Goal: Task Accomplishment & Management: Complete application form

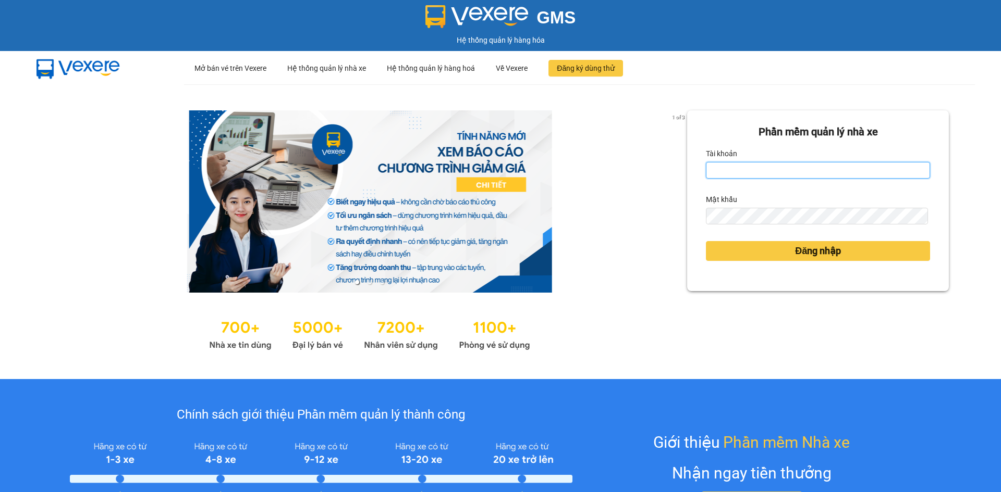
click at [752, 166] on input "Tài khoản" at bounding box center [818, 170] width 224 height 17
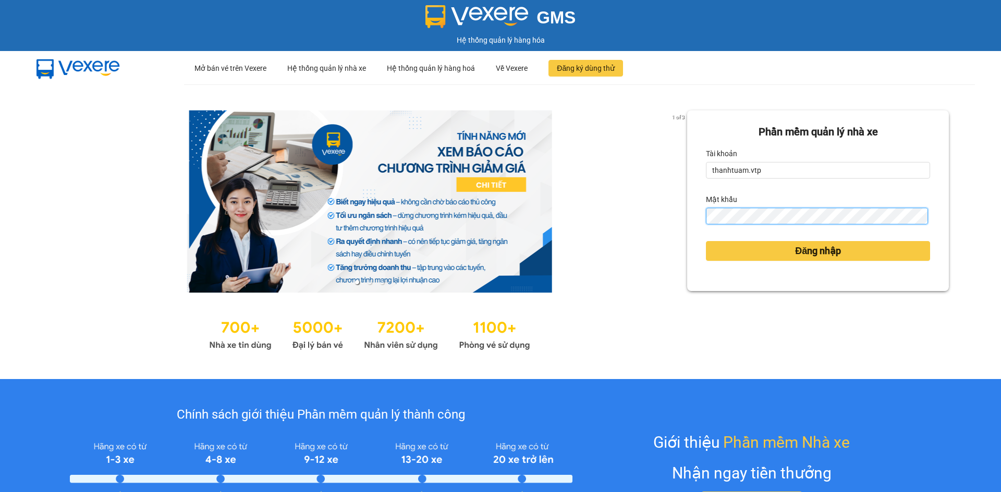
click at [706, 241] on button "Đăng nhập" at bounding box center [818, 251] width 224 height 20
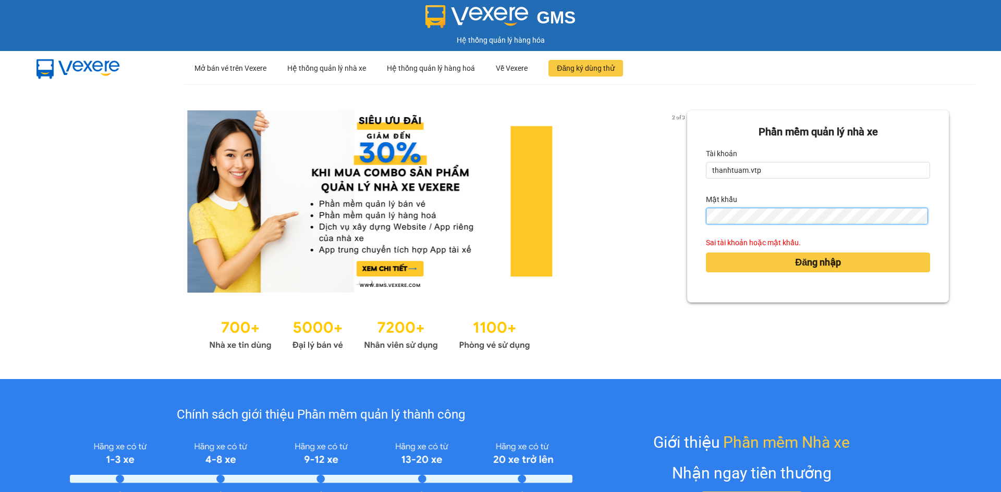
click at [473, 228] on div "2 of 3 [PERSON_NAME] mềm [PERSON_NAME] nhà xe [PERSON_NAME] thanhtuam.vtp Mật […" at bounding box center [500, 231] width 1001 height 295
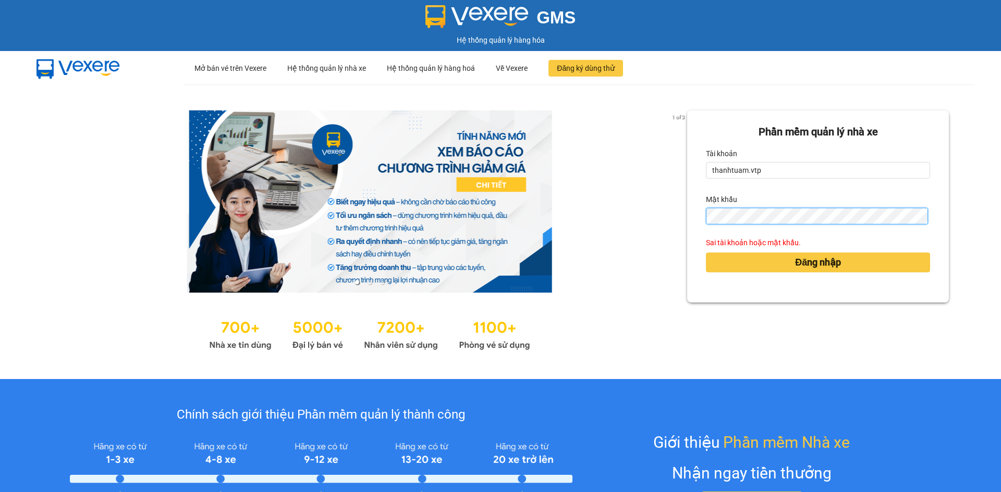
click at [706, 253] on button "Đăng nhập" at bounding box center [818, 263] width 224 height 20
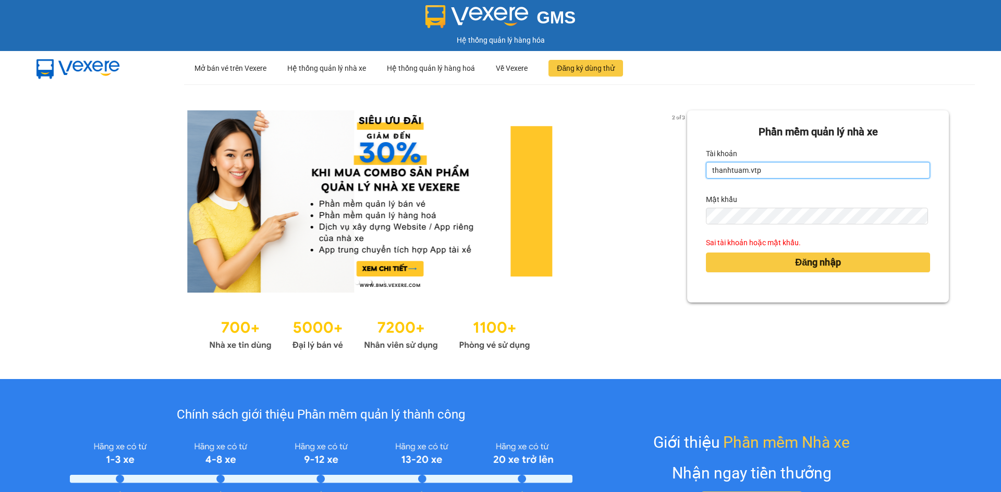
drag, startPoint x: 740, startPoint y: 169, endPoint x: 758, endPoint y: 173, distance: 18.1
click at [741, 169] on input "thanhtuam.vtp" at bounding box center [818, 170] width 224 height 17
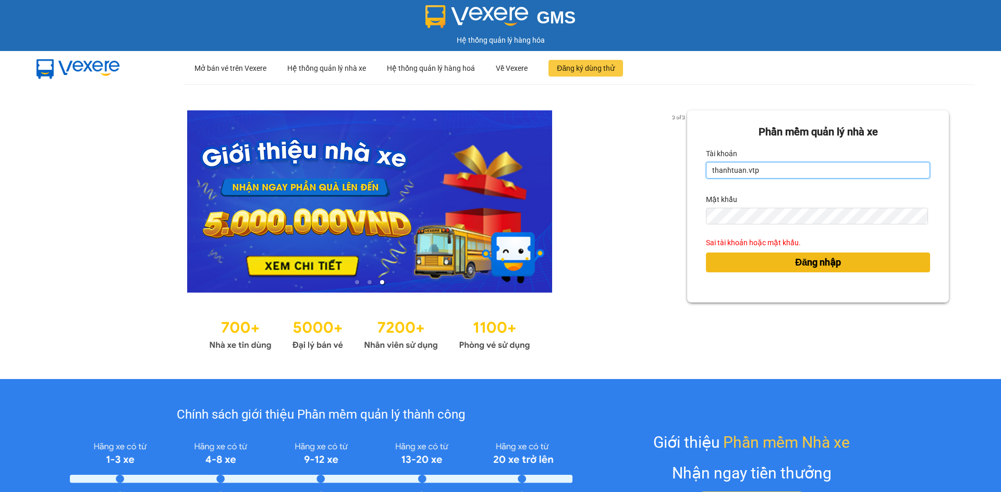
type input "thanhtuan.vtp"
click at [761, 263] on button "Đăng nhập" at bounding box center [818, 263] width 224 height 20
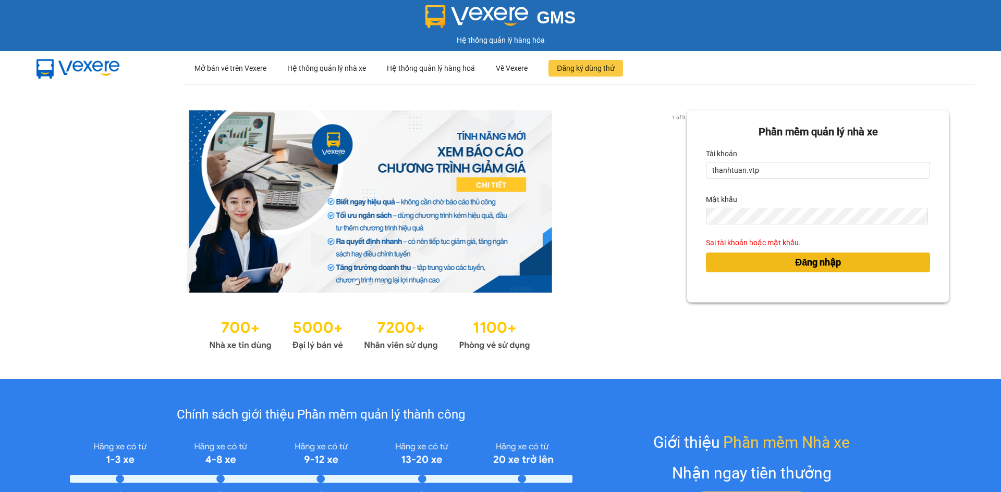
click at [773, 263] on button "Đăng nhập" at bounding box center [818, 263] width 224 height 20
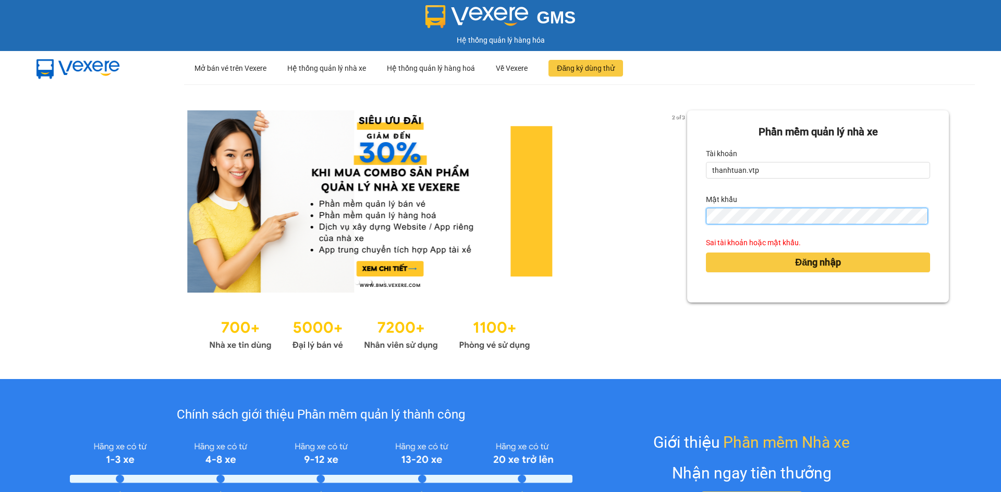
click at [663, 228] on div "2 of 3 [PERSON_NAME] mềm [PERSON_NAME] nhà xe [PERSON_NAME] thanhtuan.vtp Mật […" at bounding box center [500, 231] width 1001 height 295
click at [655, 229] on div "2 of 3 [PERSON_NAME] mềm [PERSON_NAME] nhà xe [PERSON_NAME] thanhtuan.vtp Mật […" at bounding box center [500, 231] width 1001 height 295
click at [749, 211] on div "Mật khẩu" at bounding box center [818, 207] width 224 height 33
click at [706, 253] on button "Đăng nhập" at bounding box center [818, 263] width 224 height 20
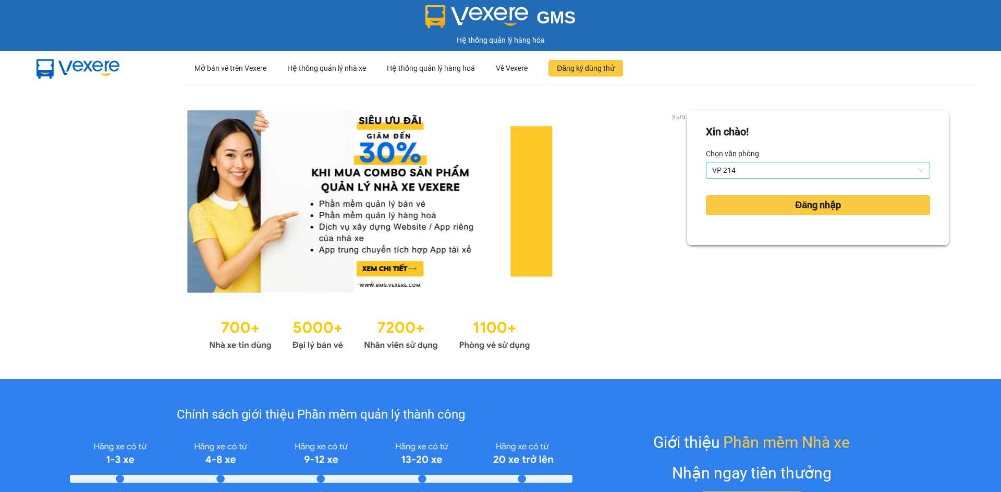
click at [769, 173] on span "VP 214" at bounding box center [818, 171] width 212 height 16
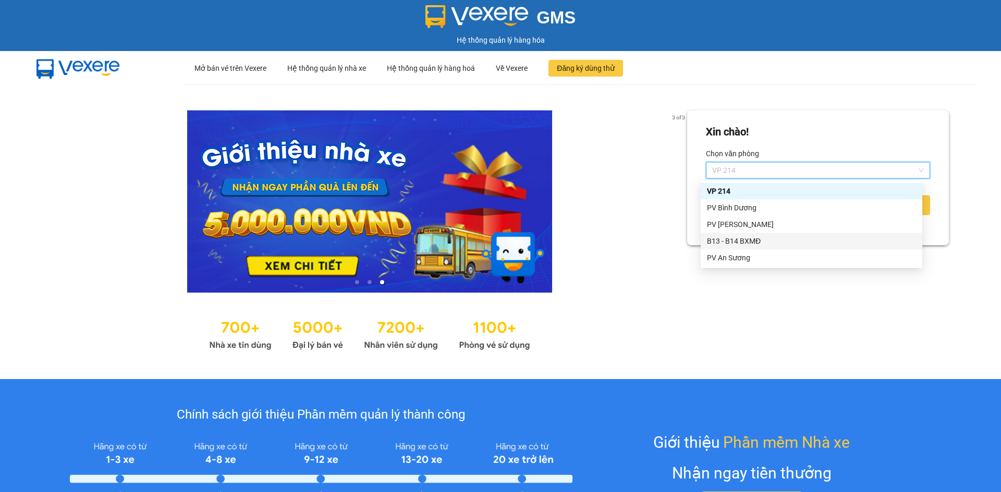
click at [731, 242] on div "B13 - B14 BXMĐ" at bounding box center [811, 241] width 209 height 11
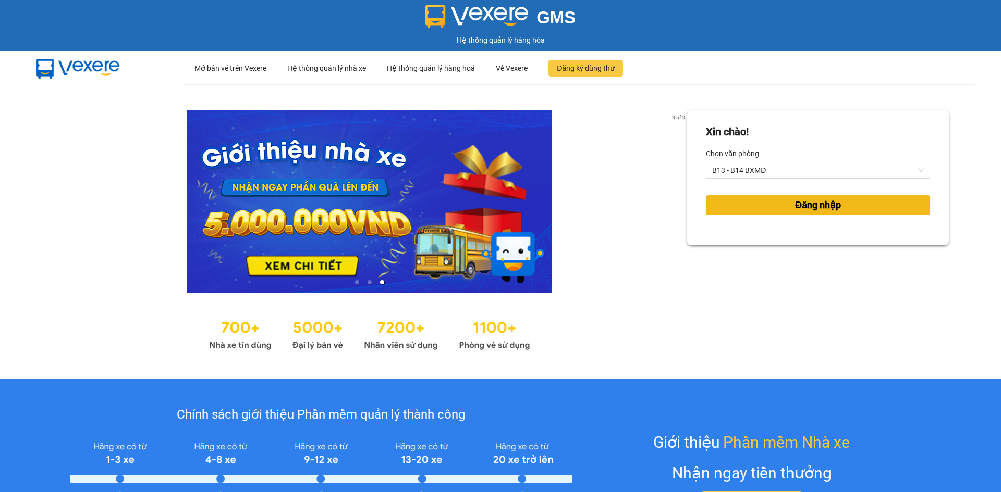
drag, startPoint x: 754, startPoint y: 202, endPoint x: 748, endPoint y: 201, distance: 5.8
click at [752, 201] on button "Đăng nhập" at bounding box center [818, 205] width 224 height 20
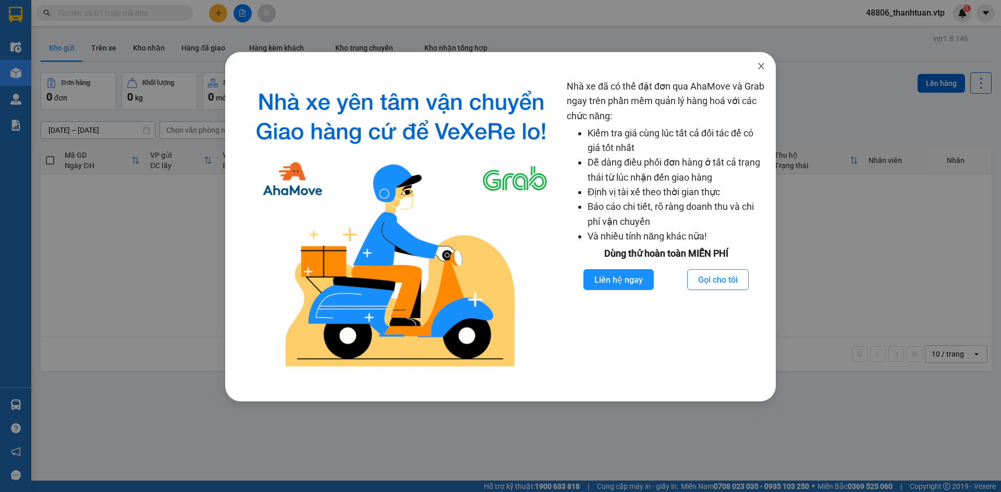
click at [760, 66] on icon "close" at bounding box center [761, 66] width 8 height 8
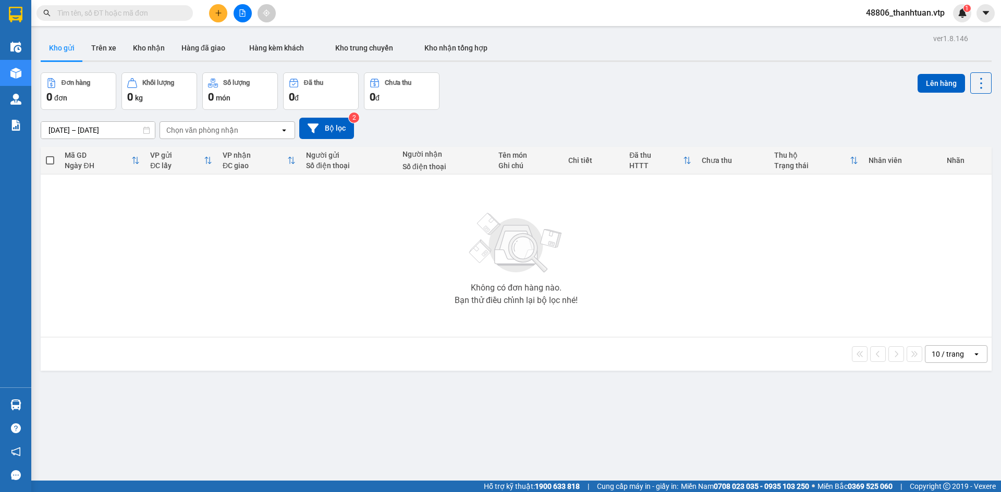
click at [280, 248] on div "Không có đơn hàng nào. Bạn thử điều chỉnh lại bộ lọc nhé!" at bounding box center [516, 256] width 940 height 156
click at [219, 13] on icon "plus" at bounding box center [218, 13] width 6 height 1
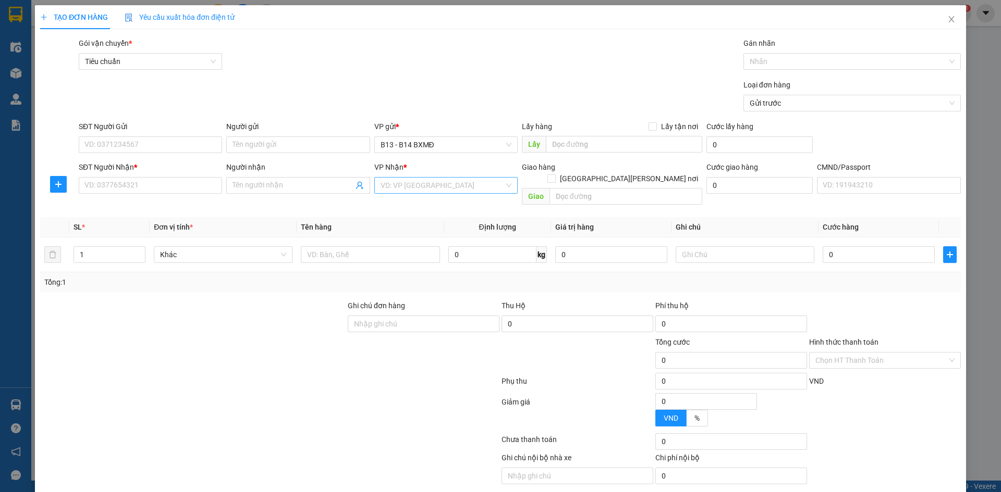
click at [457, 188] on input "search" at bounding box center [442, 186] width 124 height 16
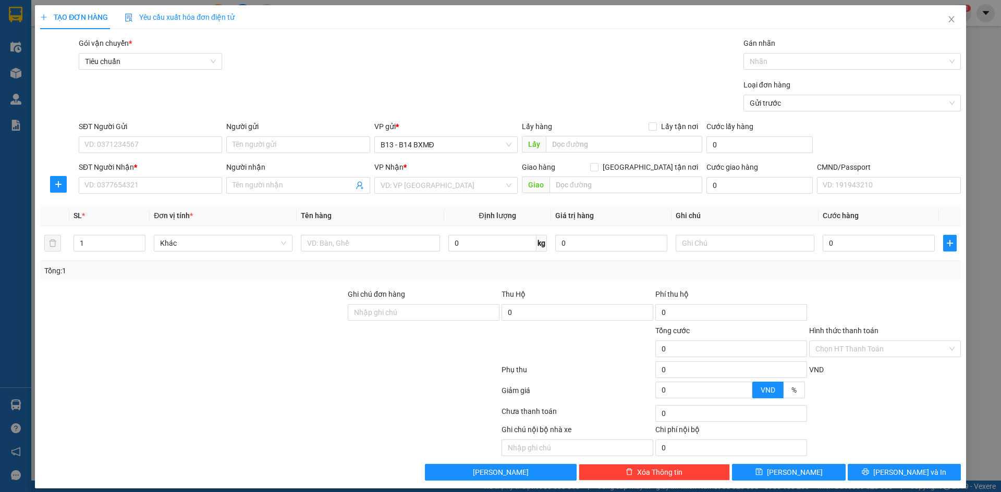
click at [496, 66] on div "Gói vận chuyển * Tiêu chuẩn Gán nhãn Nhãn" at bounding box center [520, 56] width 886 height 36
click at [199, 323] on div at bounding box center [192, 307] width 307 height 36
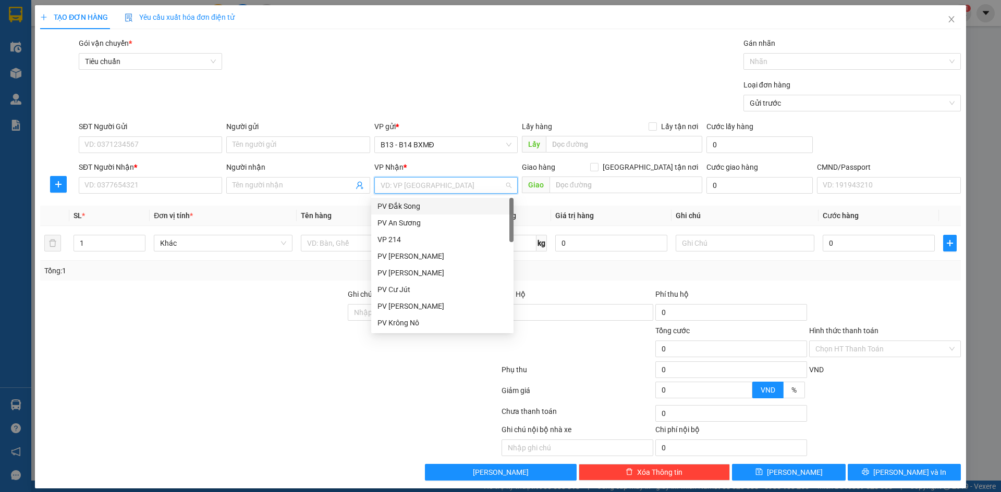
click at [415, 186] on input "search" at bounding box center [442, 186] width 124 height 16
click at [410, 288] on div "PV Cư Jút" at bounding box center [442, 289] width 130 height 11
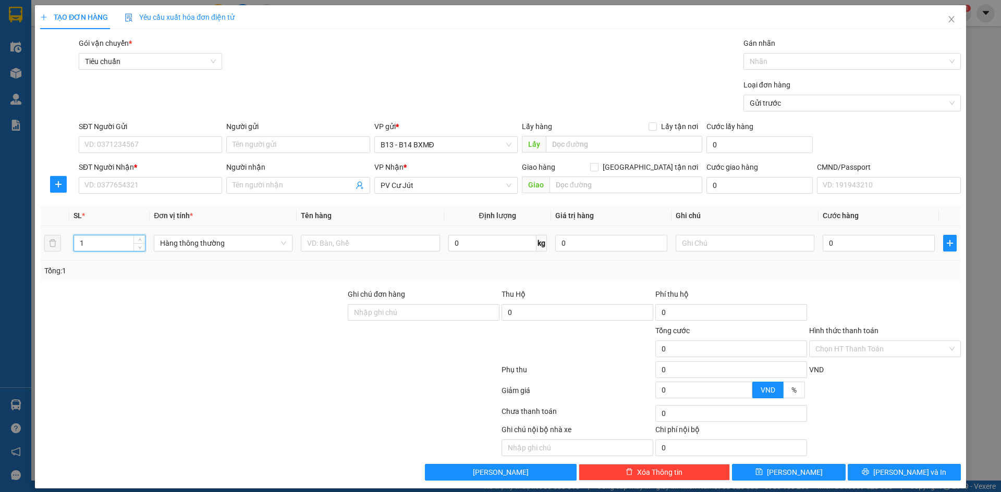
click at [106, 245] on input "1" at bounding box center [109, 244] width 71 height 16
type input "2"
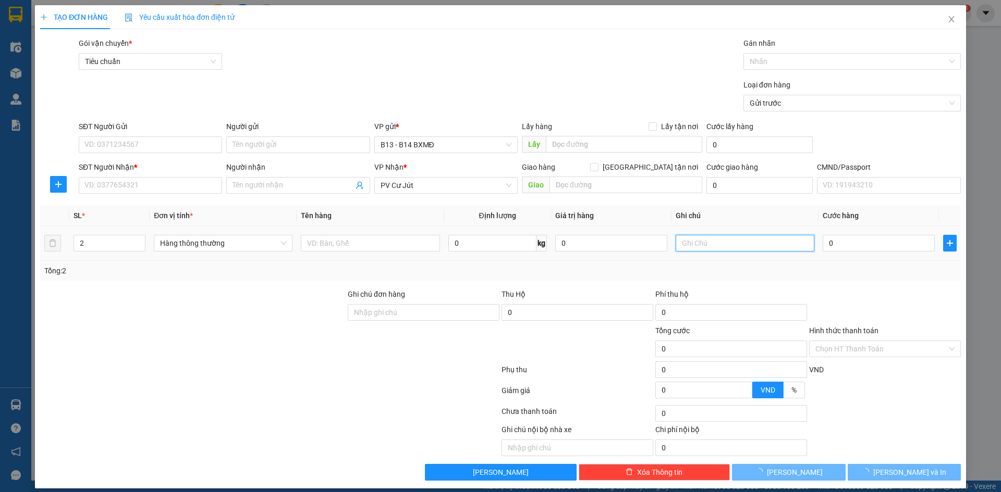
click at [721, 247] on input "text" at bounding box center [744, 243] width 139 height 17
type input "thuoc"
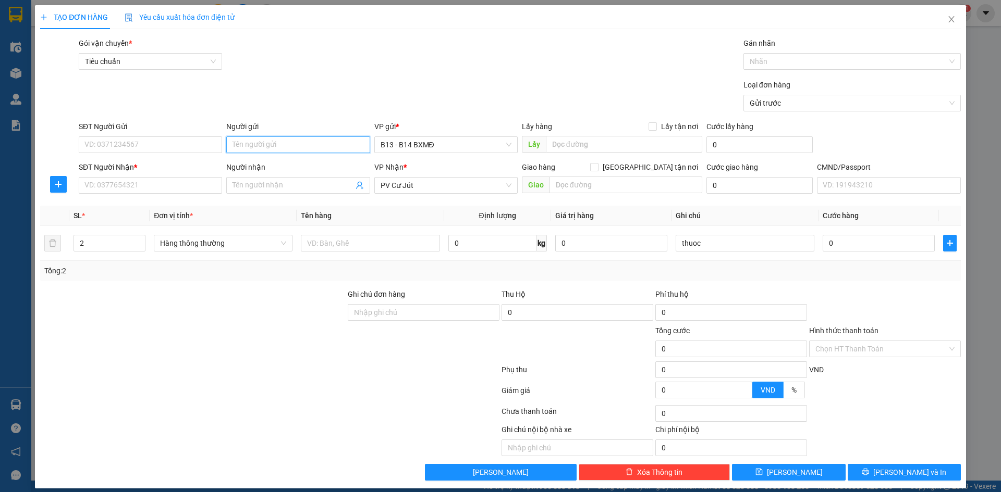
click at [281, 143] on input "Người gửi" at bounding box center [297, 145] width 143 height 17
type input "SGMED"
click at [159, 143] on input "SĐT Người Gửi" at bounding box center [150, 145] width 143 height 17
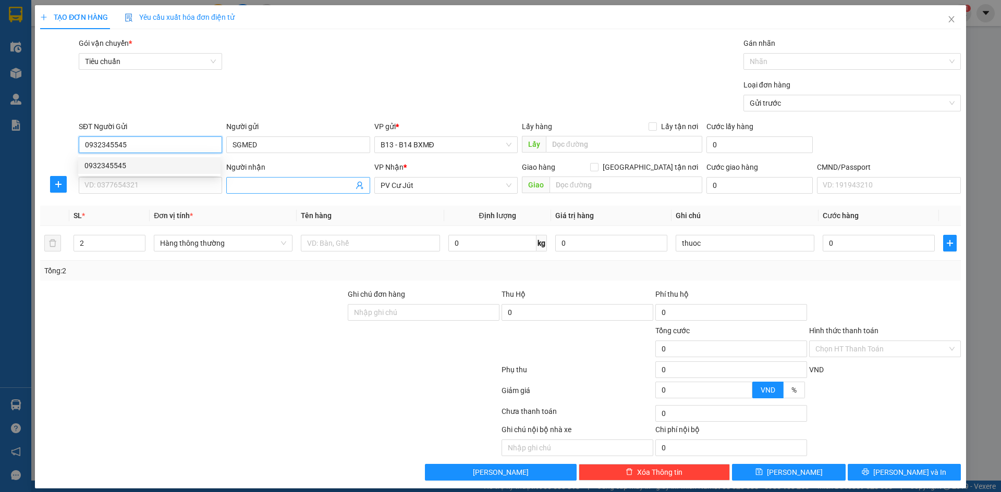
type input "0932345545"
click at [243, 188] on input "Người nhận" at bounding box center [292, 185] width 120 height 11
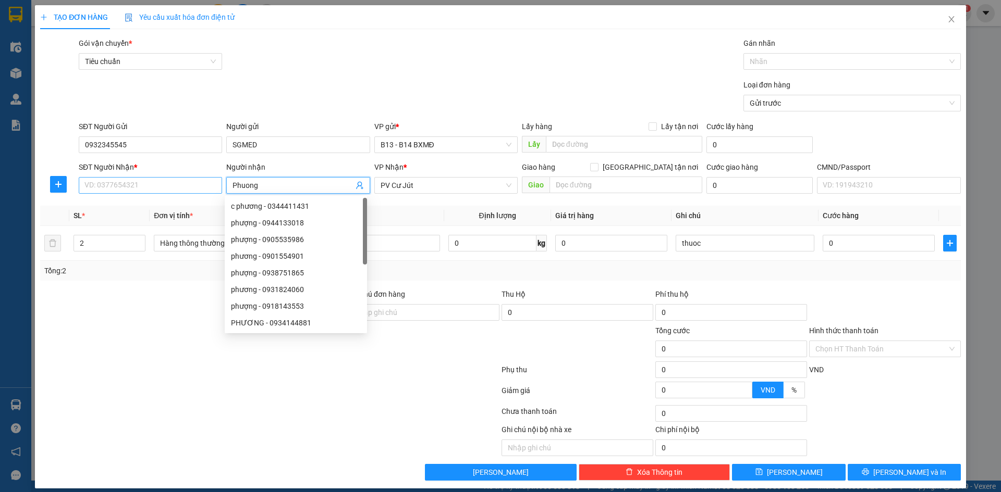
type input "Phuong"
click at [135, 189] on input "SĐT Người Nhận *" at bounding box center [150, 185] width 143 height 17
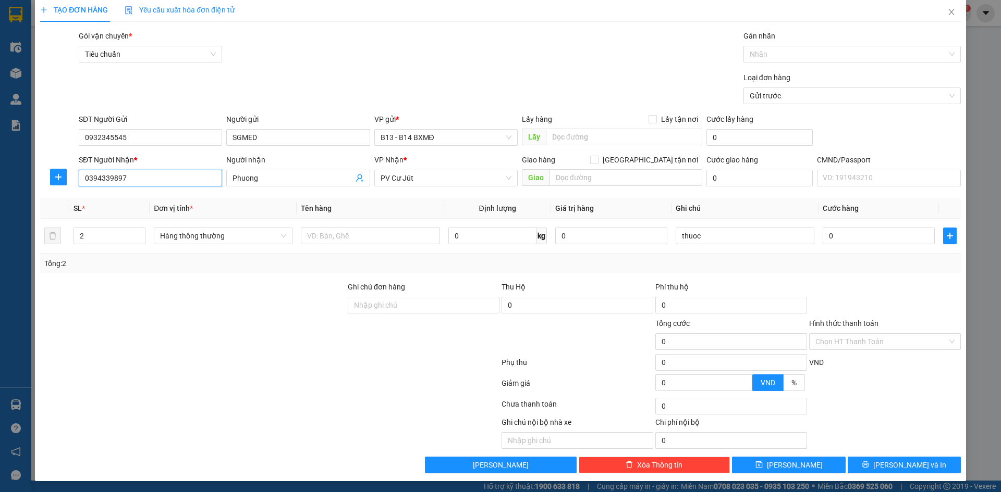
scroll to position [9, 0]
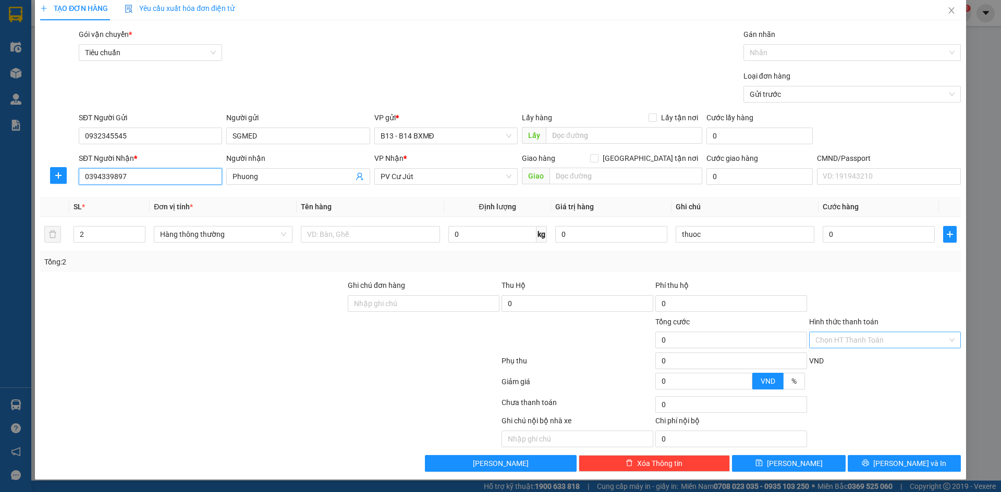
type input "0394339897"
click at [937, 340] on input "Hình thức thanh toán" at bounding box center [881, 340] width 132 height 16
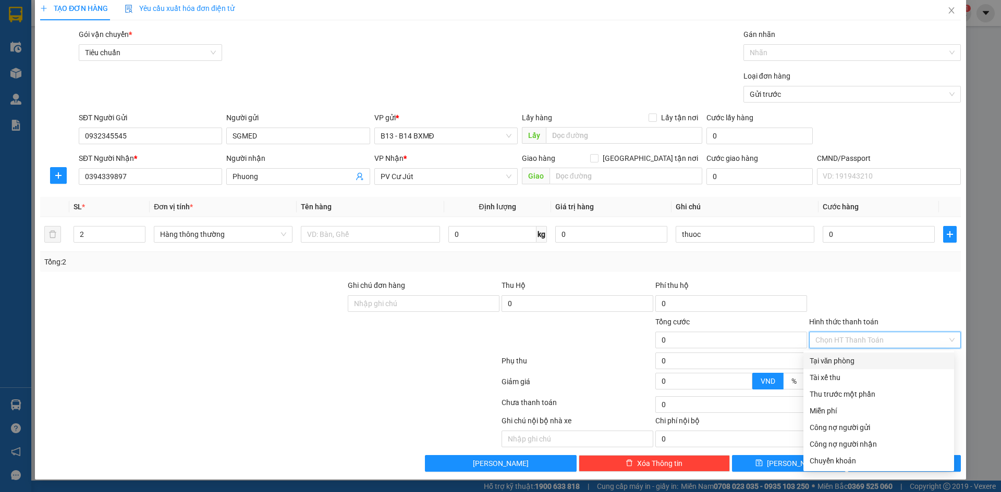
click at [857, 360] on div "Tại văn phòng" at bounding box center [878, 360] width 138 height 11
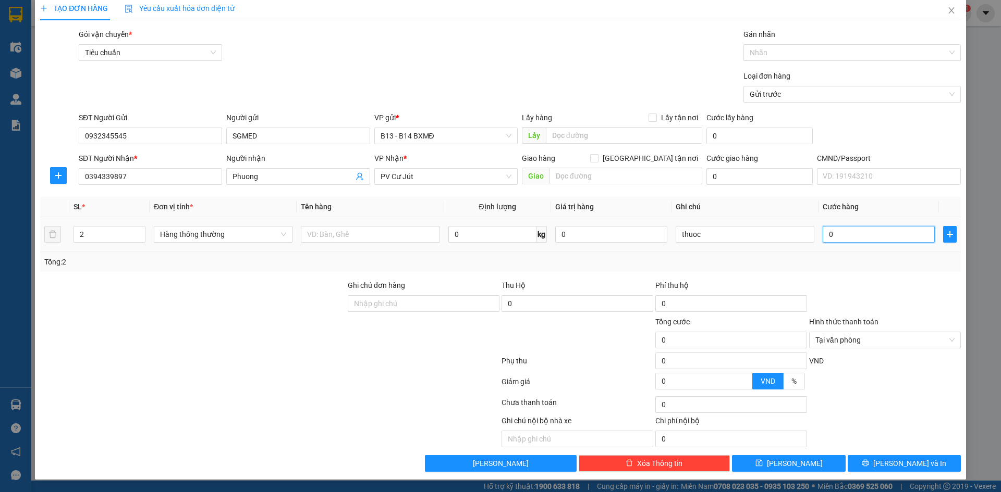
click at [839, 237] on input "0" at bounding box center [878, 234] width 112 height 17
type input "1"
type input "10"
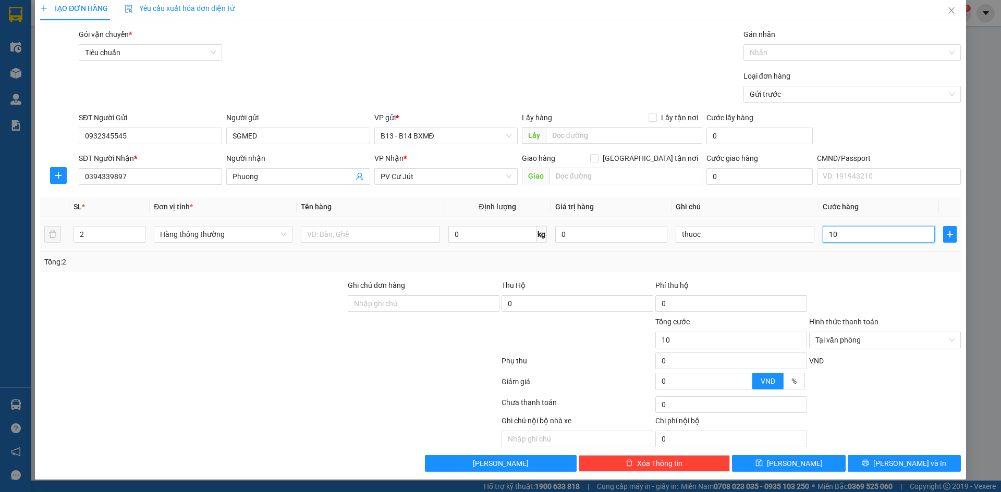
type input "100"
type input "1.000"
type input "10.000"
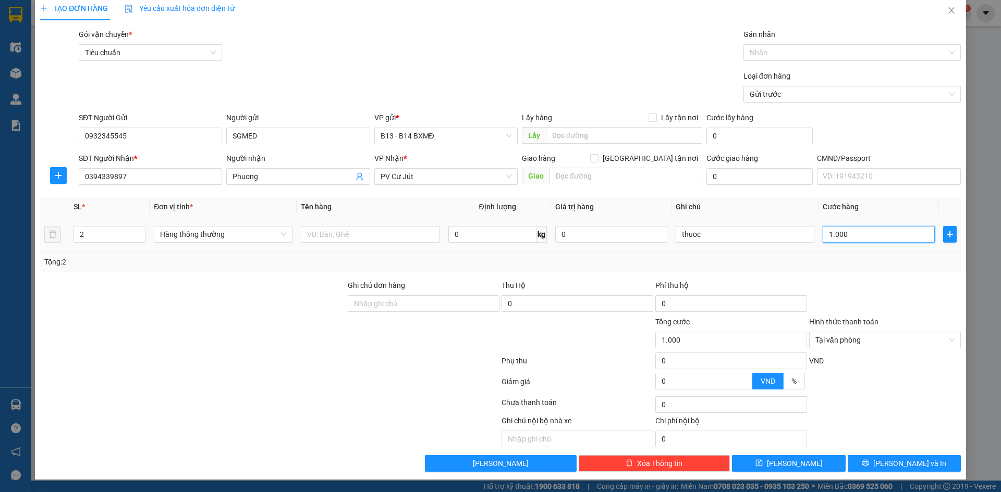
type input "10.000"
type input "100.000"
click at [329, 231] on input "text" at bounding box center [370, 234] width 139 height 17
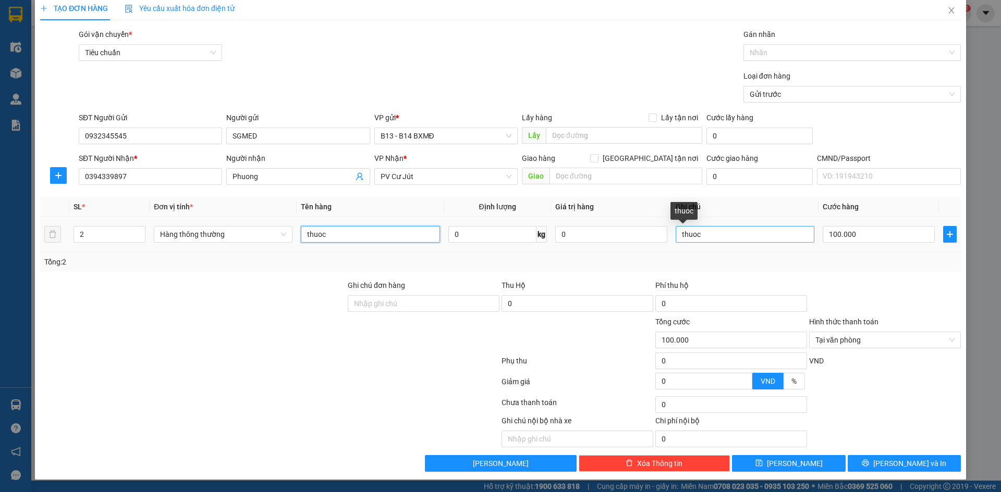
type input "thuoc"
click at [696, 236] on input "thuoc" at bounding box center [744, 234] width 139 height 17
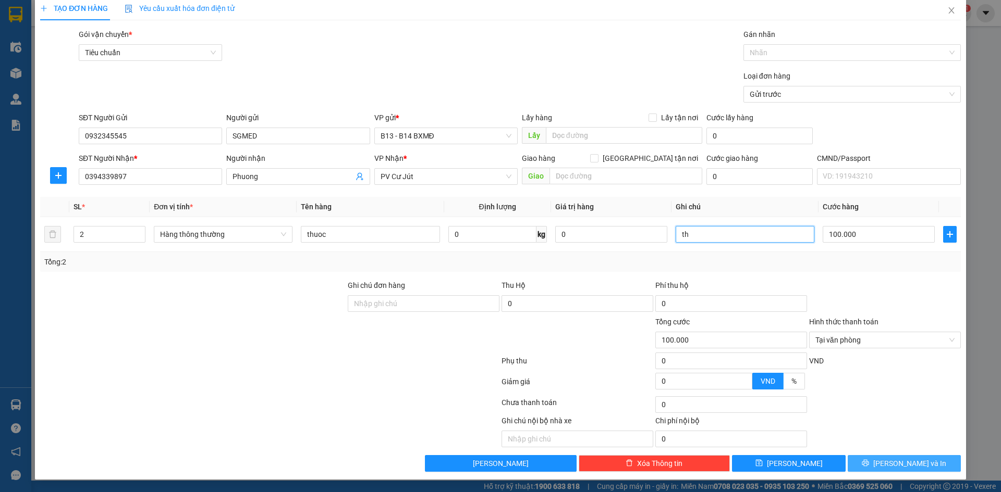
type input "th"
click at [907, 466] on span "[PERSON_NAME] và In" at bounding box center [909, 463] width 73 height 11
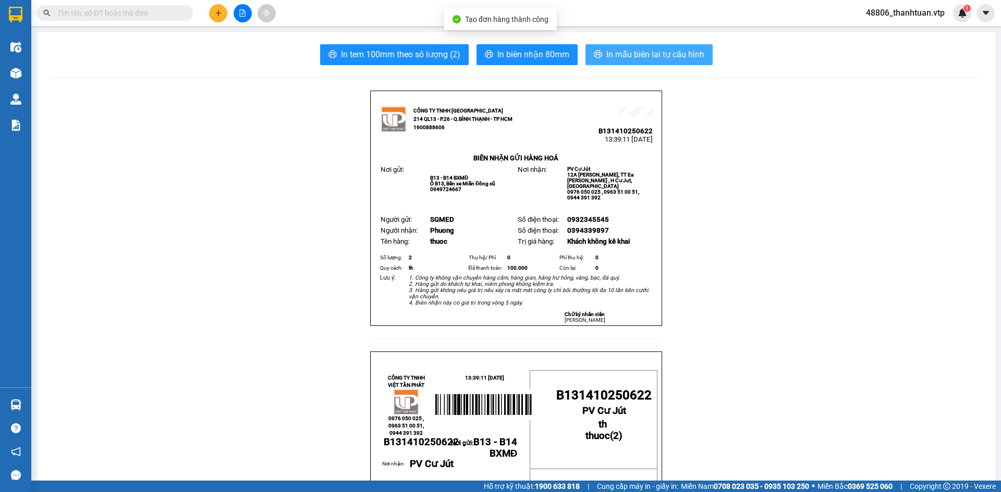
click at [664, 54] on span "In mẫu biên lai tự cấu hình" at bounding box center [655, 54] width 98 height 13
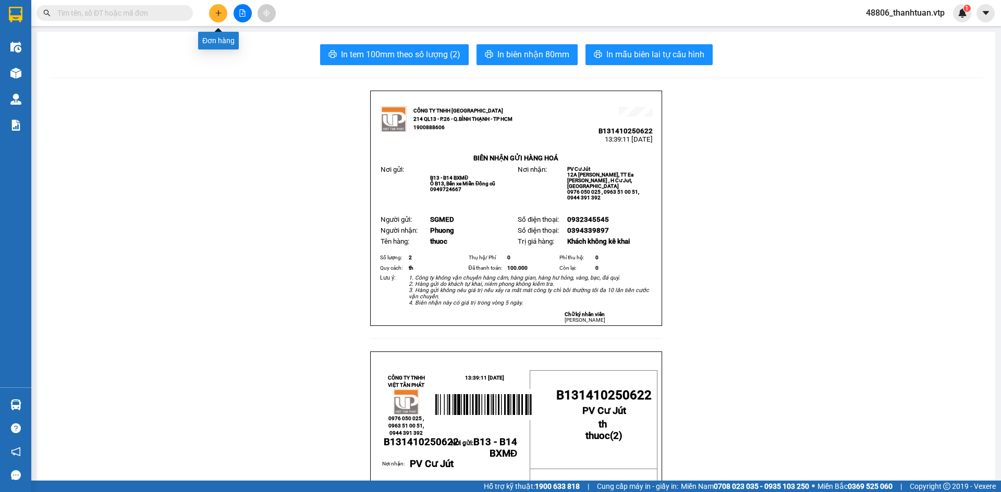
click at [220, 14] on icon "plus" at bounding box center [218, 12] width 7 height 7
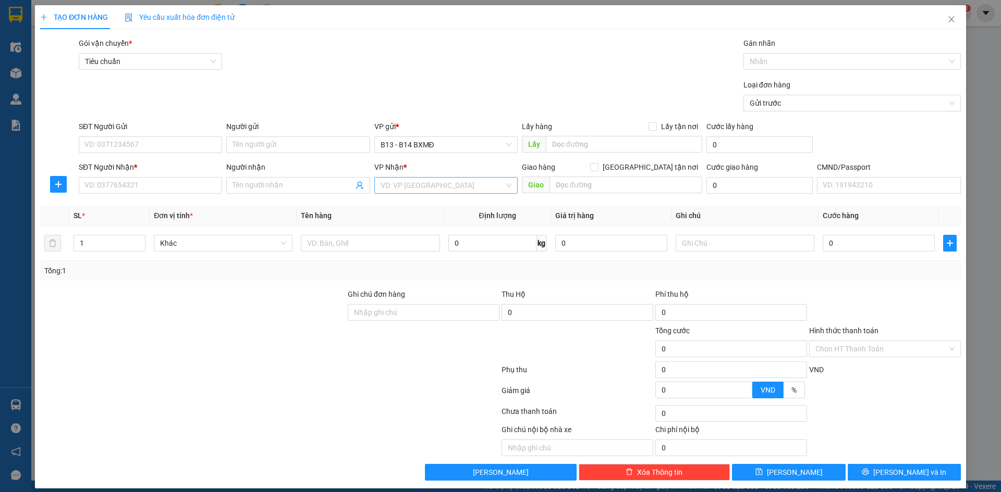
click at [429, 183] on input "search" at bounding box center [442, 186] width 124 height 16
type input "cj"
drag, startPoint x: 408, startPoint y: 210, endPoint x: 266, endPoint y: 130, distance: 162.6
click at [406, 210] on div "PV Cư Jút" at bounding box center [442, 206] width 130 height 11
click at [265, 143] on input "Người gửi" at bounding box center [297, 145] width 143 height 17
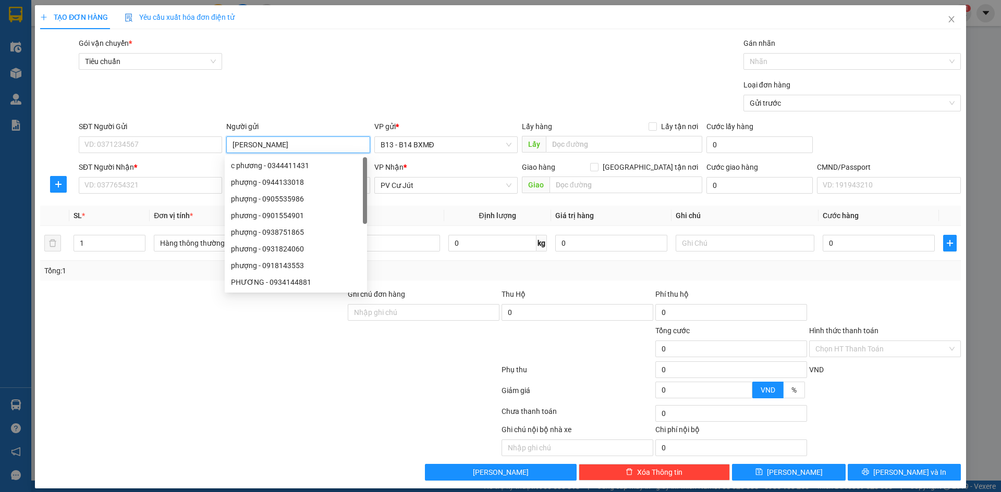
type input "Kim"
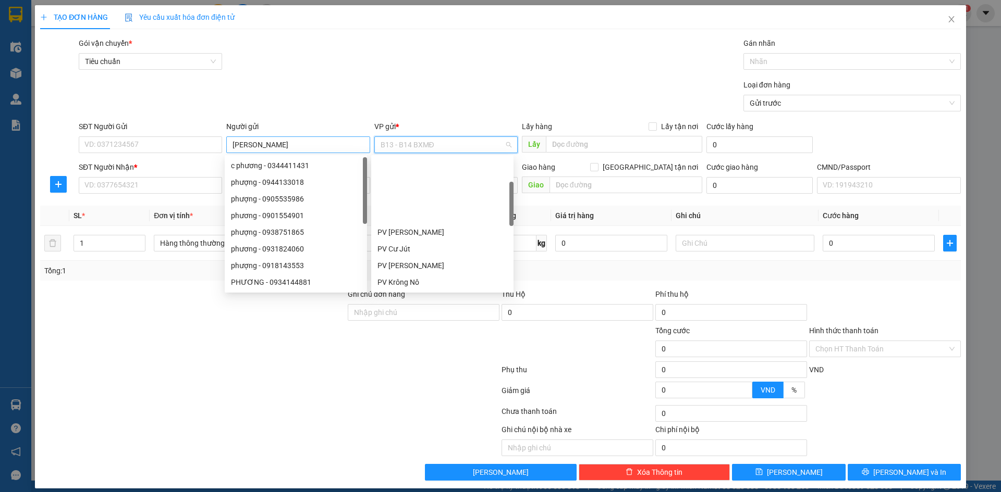
scroll to position [83, 0]
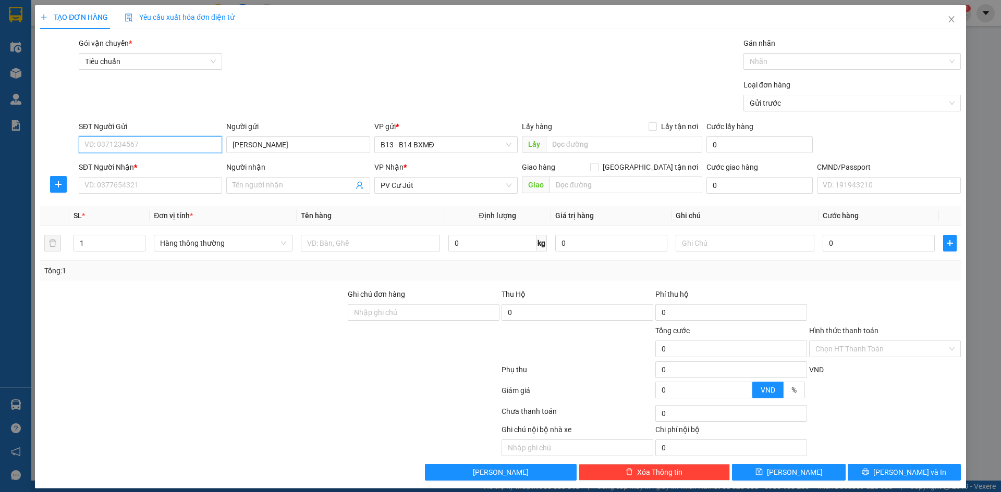
click at [170, 141] on input "SĐT Người Gửi" at bounding box center [150, 145] width 143 height 17
type input "0918277156"
click at [257, 189] on input "Người nhận" at bounding box center [292, 185] width 120 height 11
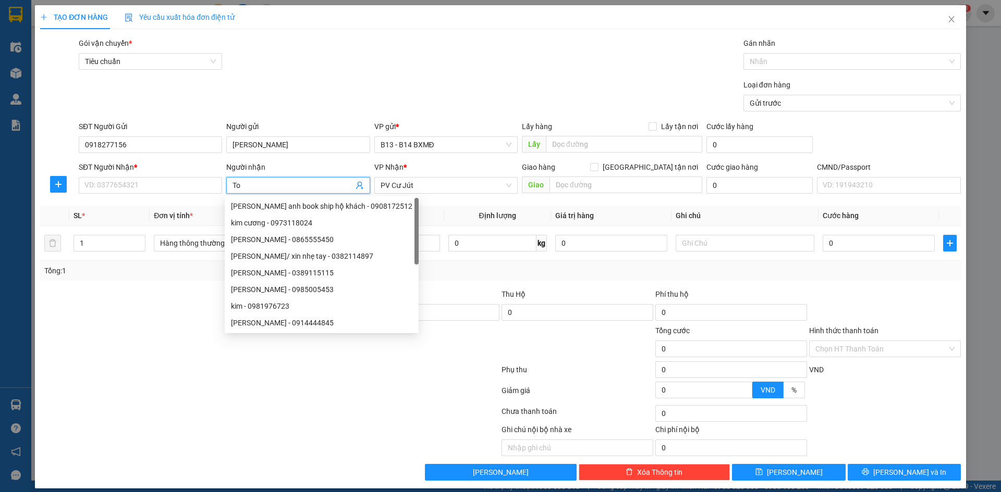
type input "T"
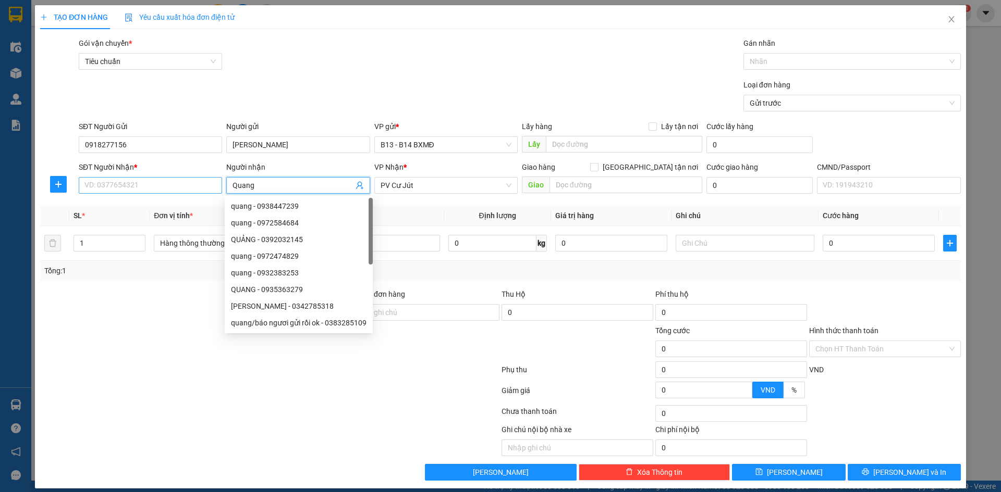
type input "Quang"
click at [141, 181] on input "SĐT Người Nhận *" at bounding box center [150, 185] width 143 height 17
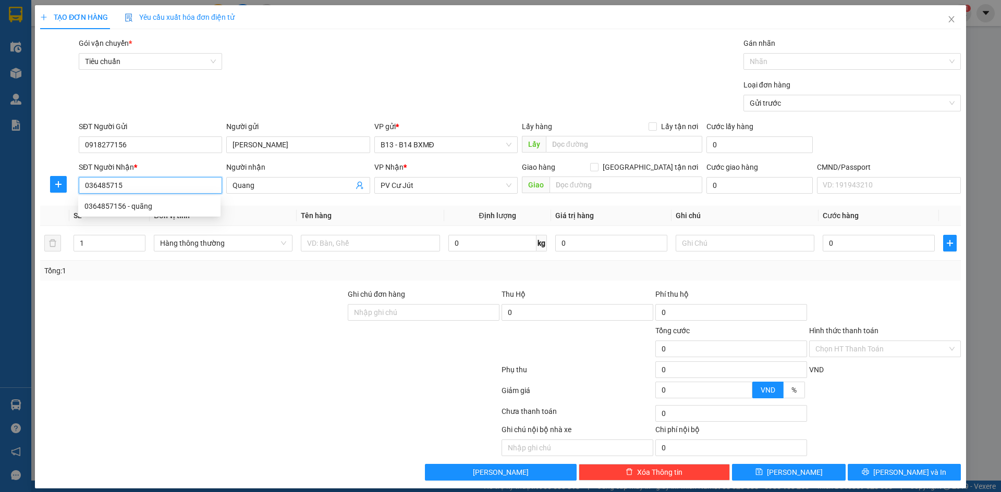
type input "0364857156"
click at [135, 205] on div "0364857156 - quãng" at bounding box center [149, 206] width 130 height 11
type input "quãng"
click at [435, 189] on span "PV [PERSON_NAME]" at bounding box center [445, 186] width 131 height 16
type input "0364857156"
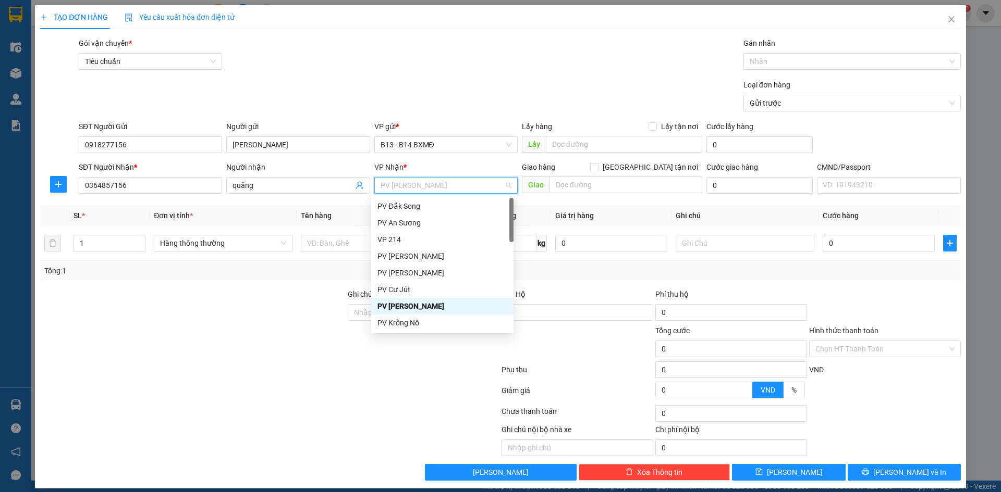
drag, startPoint x: 435, startPoint y: 189, endPoint x: 388, endPoint y: 190, distance: 46.9
click at [388, 190] on span "PV [PERSON_NAME]" at bounding box center [445, 186] width 131 height 16
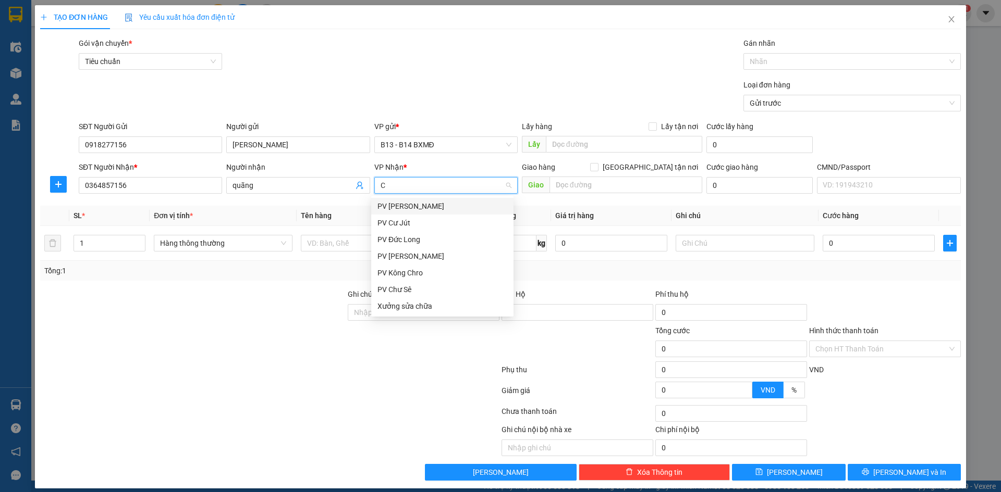
type input "Cj"
click at [397, 211] on div "PV Cư Jút" at bounding box center [442, 206] width 130 height 11
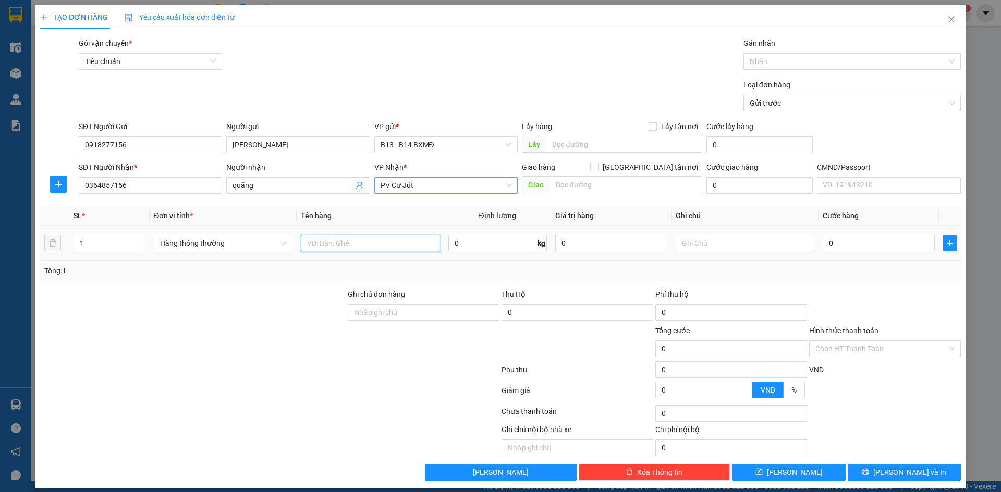
click at [383, 243] on input "text" at bounding box center [370, 243] width 139 height 17
type input "hang lanh"
click at [778, 245] on input "text" at bounding box center [744, 243] width 139 height 17
type input "tx"
click at [88, 245] on input "1" at bounding box center [109, 244] width 71 height 16
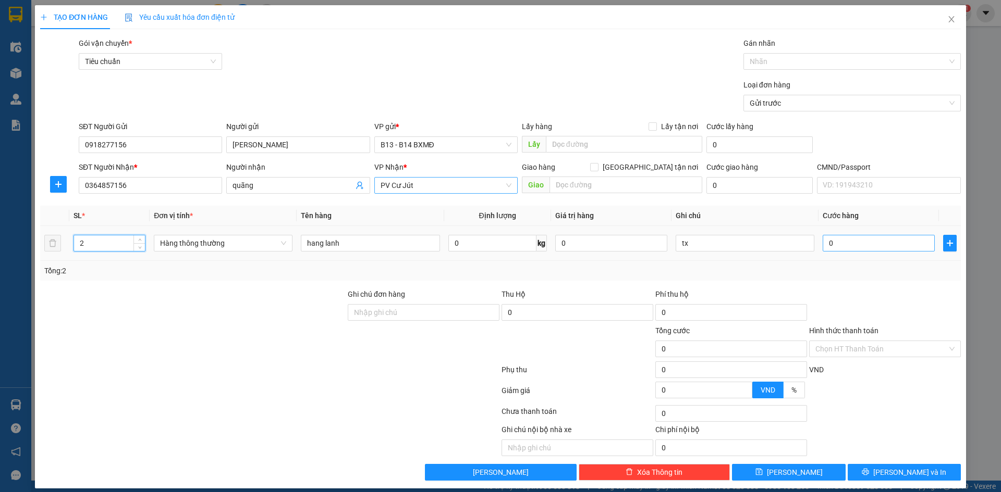
type input "2"
click at [836, 246] on input "0" at bounding box center [878, 243] width 112 height 17
type input "1"
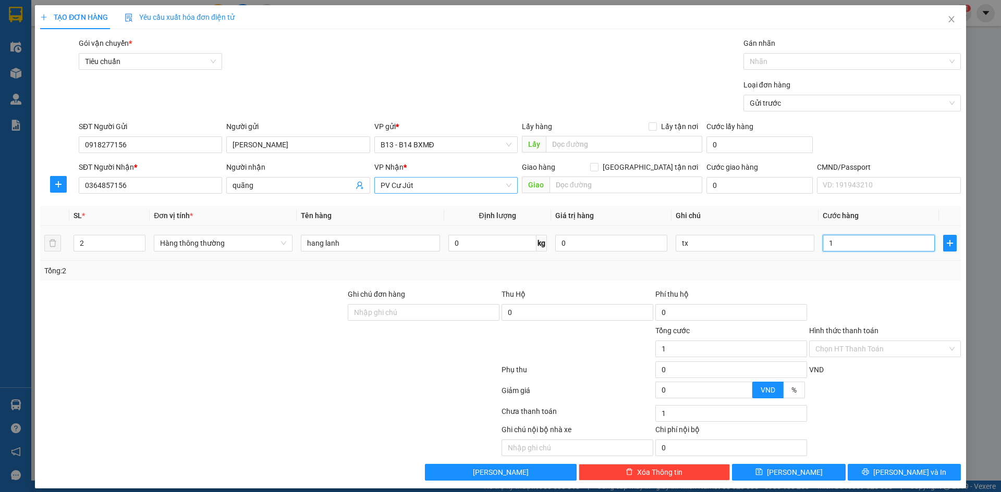
type input "11"
type input "110"
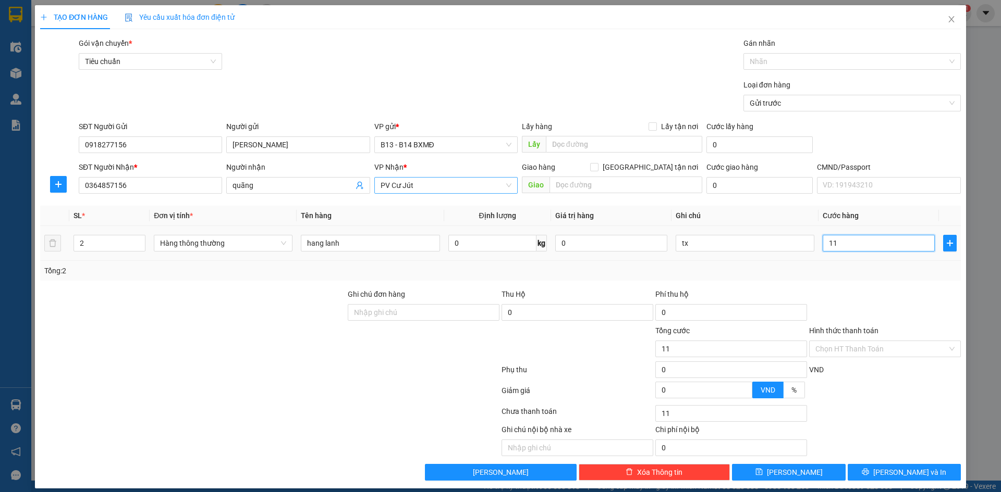
type input "110"
type input "1.100"
type input "11.000"
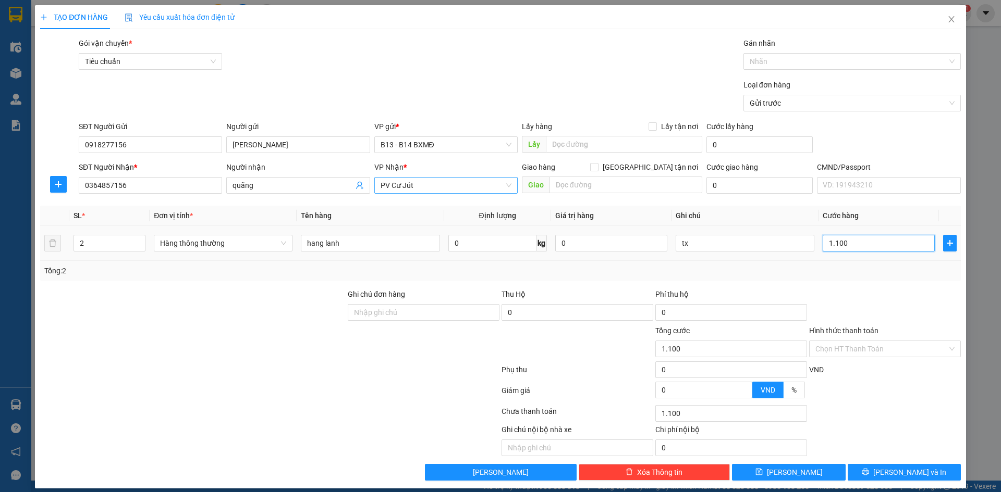
type input "11.000"
type input "110.000"
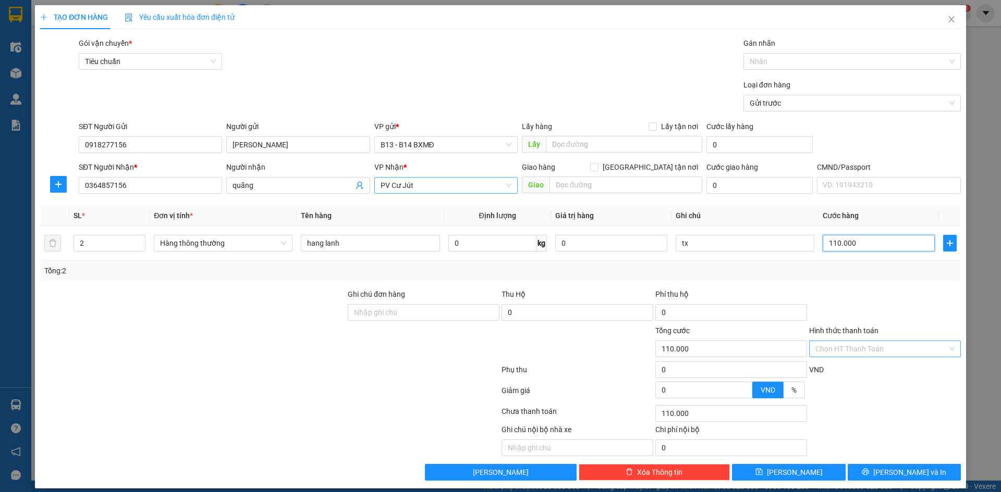
click at [942, 351] on div "Chọn HT Thanh Toán" at bounding box center [885, 349] width 152 height 17
type input "110.000"
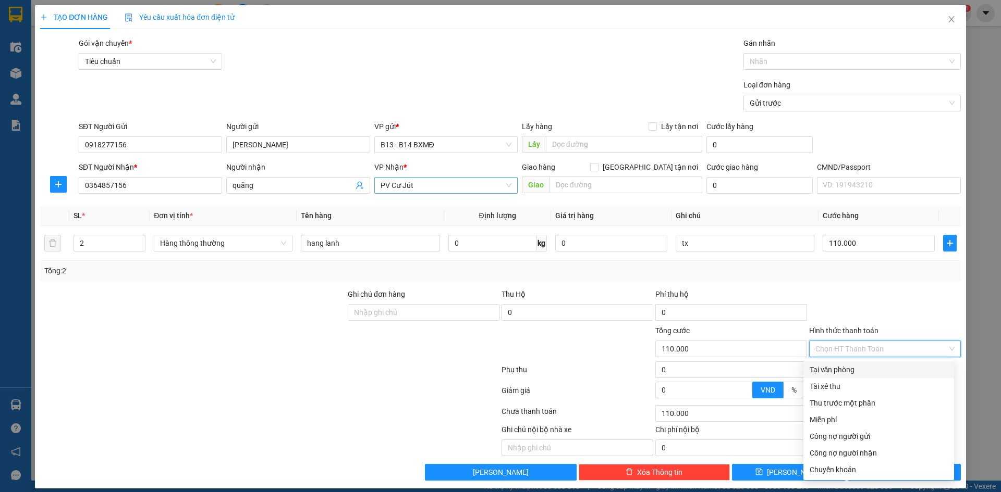
click at [845, 371] on div "Tại văn phòng" at bounding box center [878, 369] width 138 height 11
type input "0"
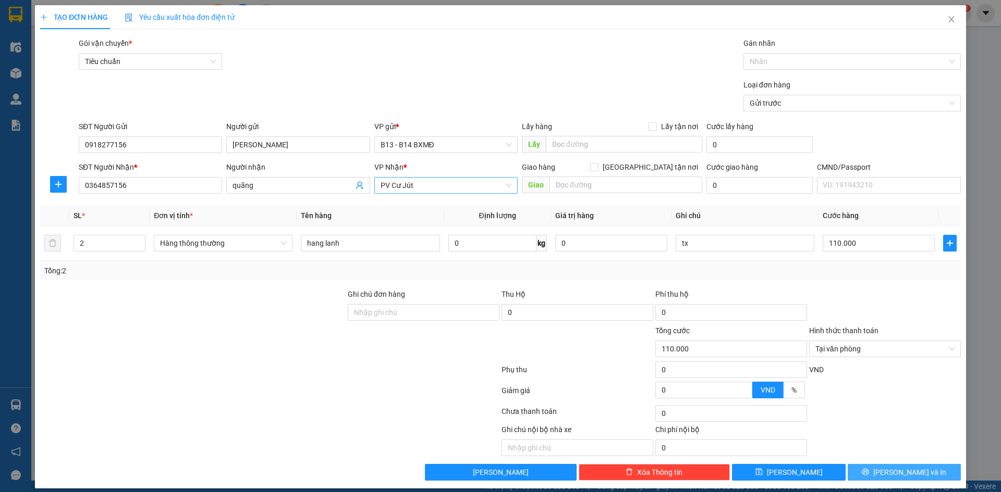
click at [901, 474] on span "[PERSON_NAME] và In" at bounding box center [909, 472] width 73 height 11
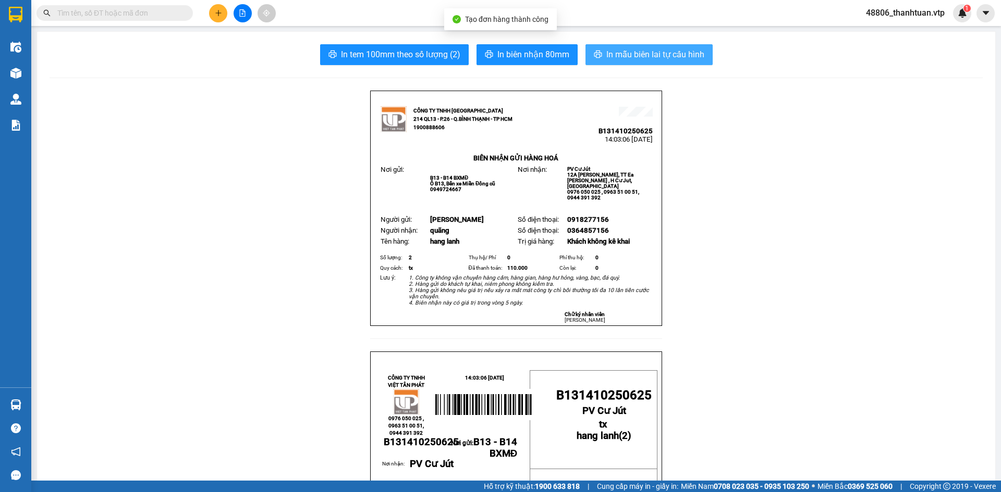
click at [656, 52] on span "In mẫu biên lai tự cấu hình" at bounding box center [655, 54] width 98 height 13
